Goal: Information Seeking & Learning: Learn about a topic

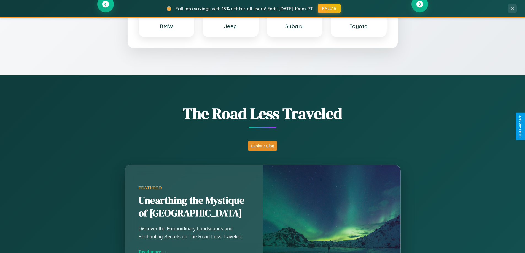
scroll to position [1061, 0]
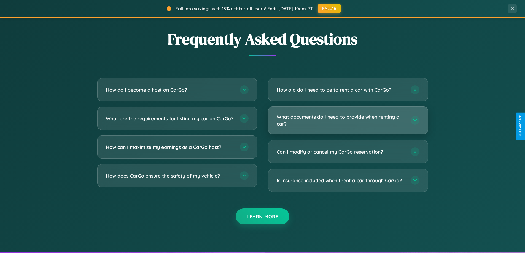
click at [348, 120] on h3 "What documents do I need to provide when renting a car?" at bounding box center [341, 121] width 128 height 14
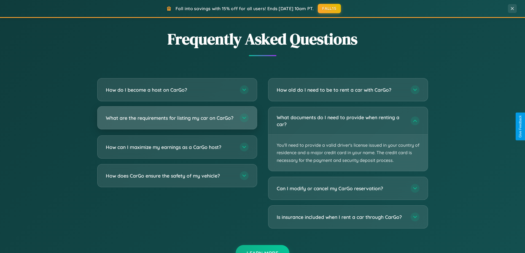
click at [177, 121] on h3 "What are the requirements for listing my car on CarGo?" at bounding box center [170, 118] width 128 height 7
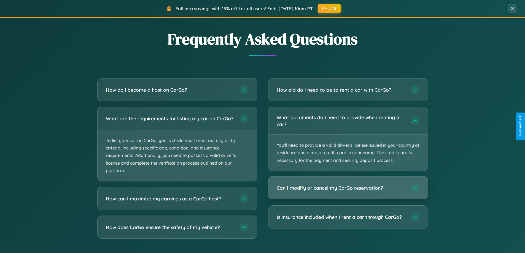
click at [348, 188] on h3 "Can I modify or cancel my CarGo reservation?" at bounding box center [341, 188] width 128 height 7
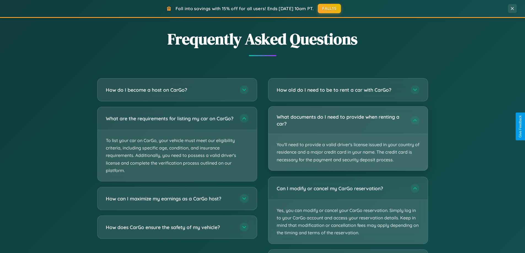
click at [348, 139] on p "You'll need to provide a valid driver's license issued in your country of resid…" at bounding box center [347, 152] width 159 height 36
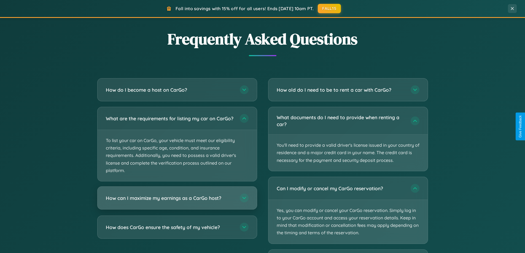
click at [177, 202] on h3 "How can I maximize my earnings as a CarGo host?" at bounding box center [170, 198] width 128 height 7
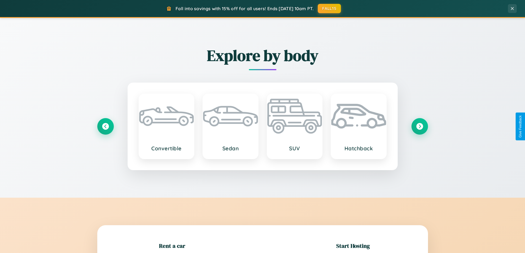
scroll to position [119, 0]
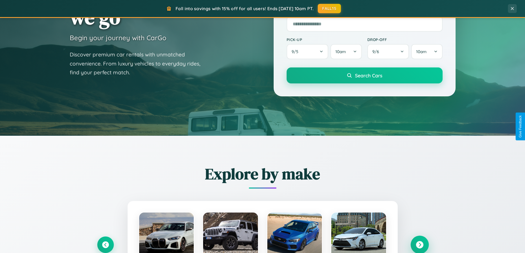
click at [420, 245] on icon at bounding box center [419, 244] width 7 height 7
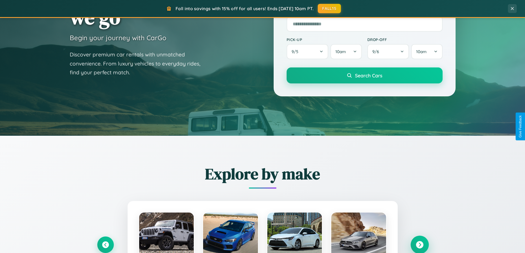
click at [420, 244] on icon at bounding box center [419, 244] width 7 height 7
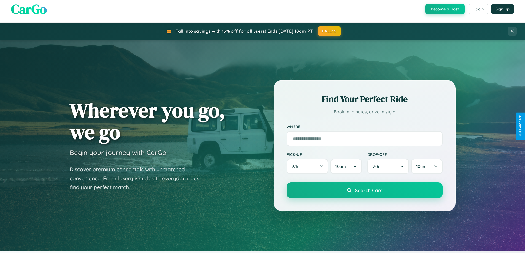
scroll to position [0, 0]
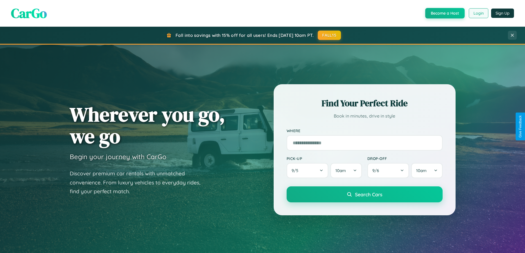
click at [478, 13] on button "Login" at bounding box center [479, 13] width 20 height 10
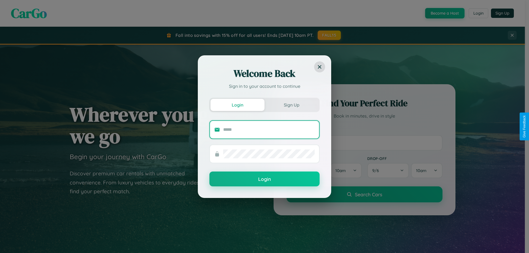
click at [269, 130] on input "text" at bounding box center [269, 129] width 92 height 9
type input "**********"
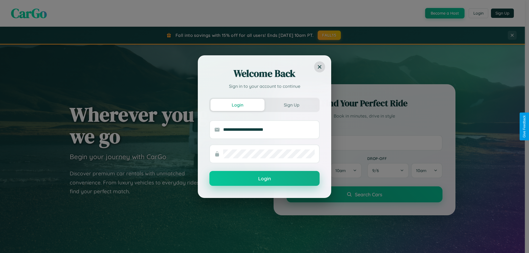
click at [265, 179] on button "Login" at bounding box center [264, 178] width 110 height 15
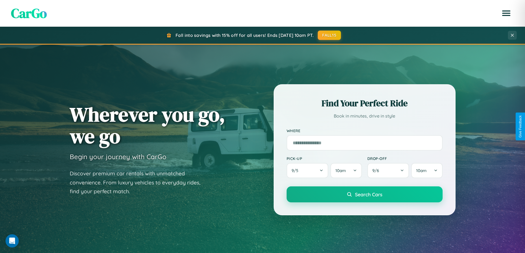
scroll to position [16, 0]
